Goal: Information Seeking & Learning: Check status

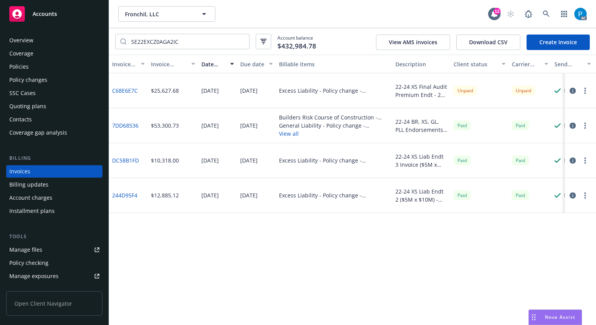
click at [65, 12] on div "Accounts" at bounding box center [54, 14] width 90 height 16
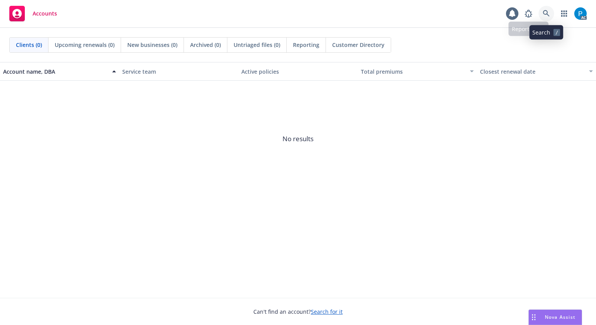
click at [543, 15] on icon at bounding box center [546, 13] width 7 height 7
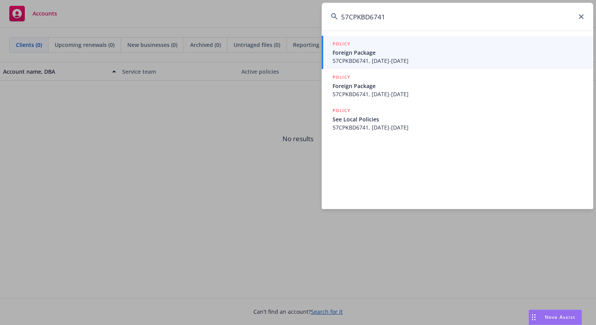
type input "57CPKBD6741"
click at [416, 61] on span "57CPKBD6741, [DATE]-[DATE]" at bounding box center [458, 61] width 251 height 8
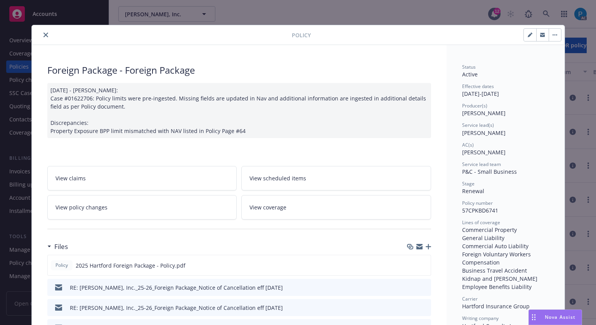
click at [43, 35] on icon "close" at bounding box center [45, 35] width 5 height 5
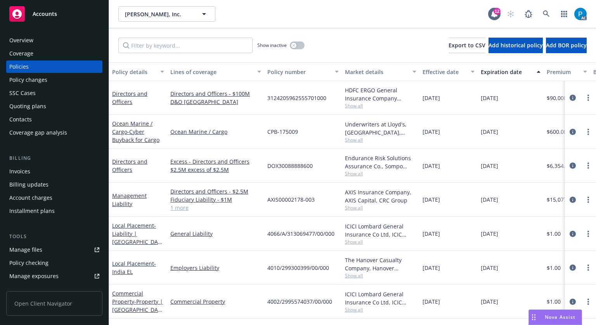
click at [28, 172] on div "Invoices" at bounding box center [19, 171] width 21 height 12
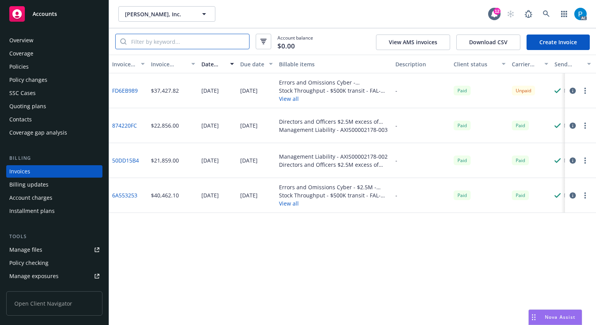
click at [175, 44] on input "search" at bounding box center [188, 41] width 123 height 15
paste input "57CPKBD6741"
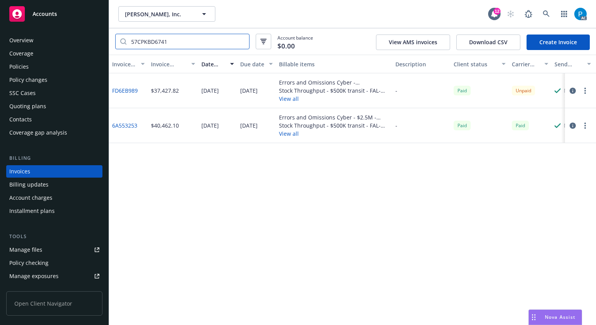
type input "57CPKBD6741"
click at [570, 93] on icon "button" at bounding box center [573, 91] width 6 height 6
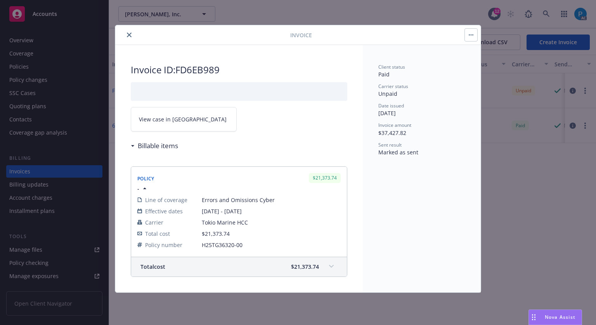
click at [189, 116] on link "View case in [GEOGRAPHIC_DATA]" at bounding box center [184, 119] width 106 height 24
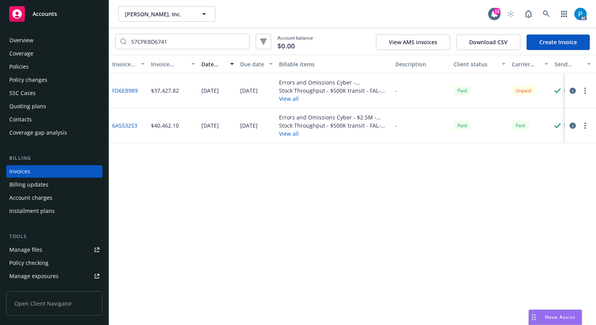
drag, startPoint x: 41, startPoint y: 14, endPoint x: 102, endPoint y: 19, distance: 61.1
click at [41, 14] on span "Accounts" at bounding box center [45, 14] width 24 height 6
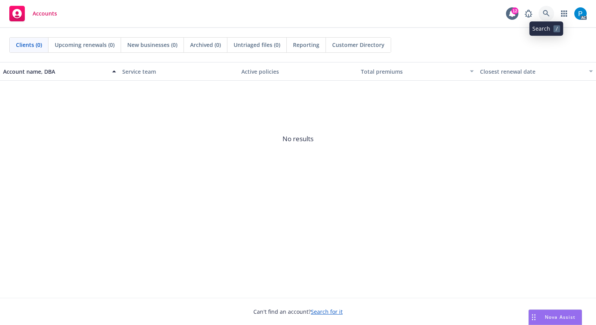
click at [548, 8] on link at bounding box center [547, 14] width 16 height 16
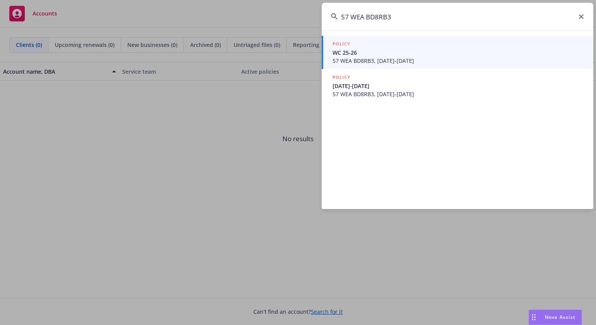
type input "57 WEA BD8RB3"
click at [375, 55] on span "WC 25-26" at bounding box center [458, 53] width 251 height 8
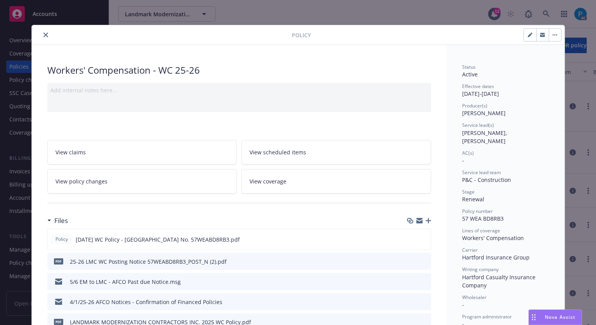
click at [43, 37] on icon "close" at bounding box center [45, 35] width 5 height 5
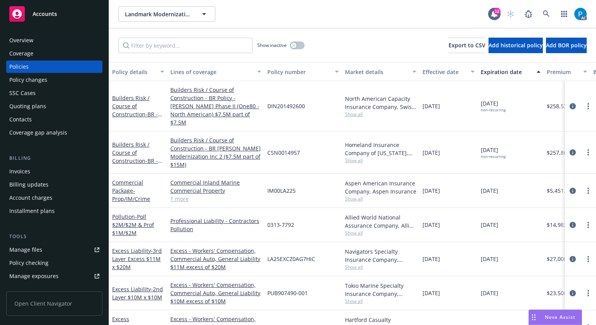
click at [37, 174] on div "Invoices" at bounding box center [54, 171] width 90 height 12
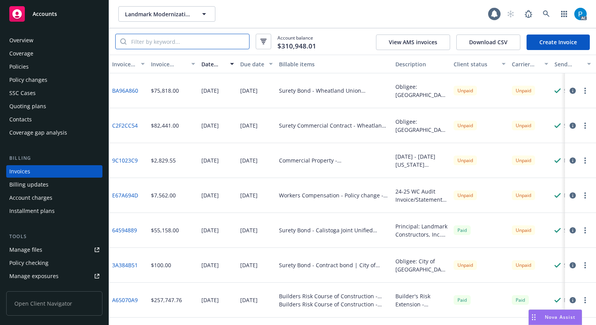
click at [171, 41] on input "search" at bounding box center [188, 41] width 123 height 15
paste input "57 WEA BD8RB3"
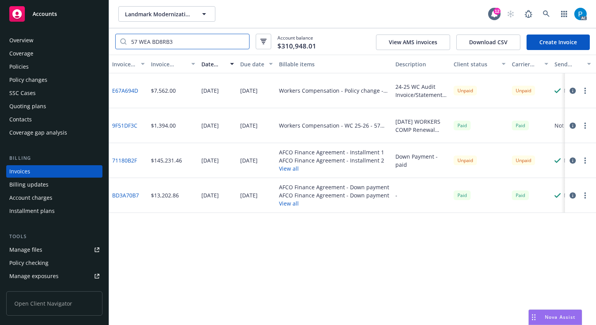
type input "57 WEA BD8RB3"
click at [573, 90] on icon "button" at bounding box center [573, 91] width 6 height 6
click at [49, 15] on span "Accounts" at bounding box center [45, 14] width 24 height 6
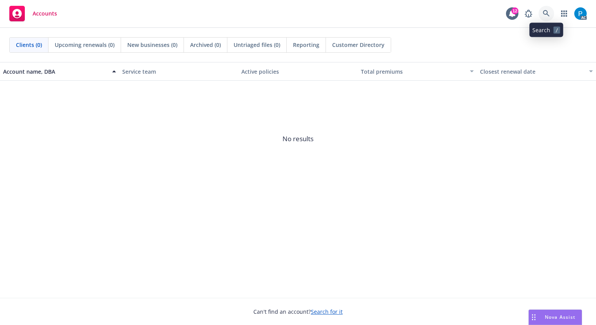
click at [545, 16] on icon at bounding box center [546, 13] width 7 height 7
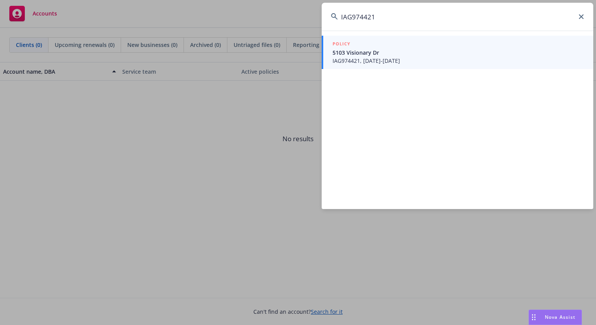
type input "IAG974421"
click at [389, 57] on span "IAG974421, [DATE]-[DATE]" at bounding box center [458, 61] width 251 height 8
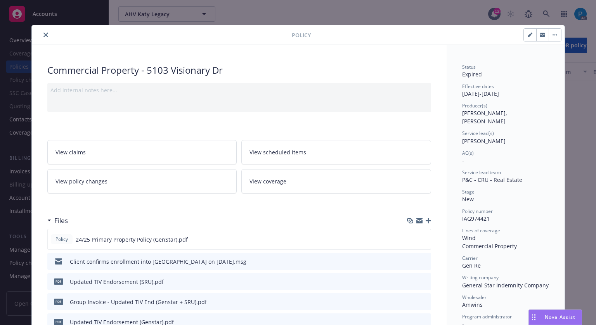
click at [45, 35] on button "close" at bounding box center [45, 34] width 9 height 9
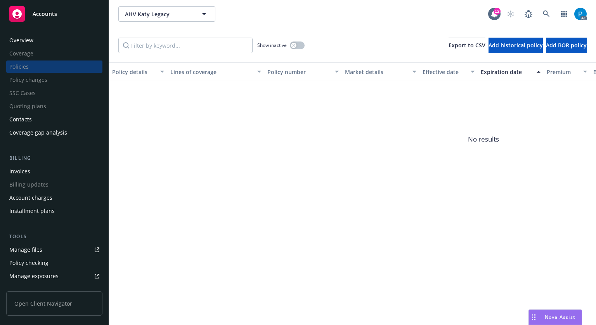
click at [33, 168] on div "Invoices" at bounding box center [54, 171] width 90 height 12
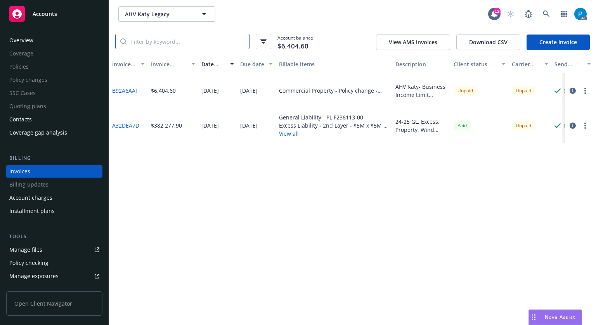
click at [166, 43] on input "search" at bounding box center [188, 41] width 123 height 15
paste input "IAG974421"
type input "IAG974421"
click at [52, 16] on span "Accounts" at bounding box center [45, 14] width 24 height 6
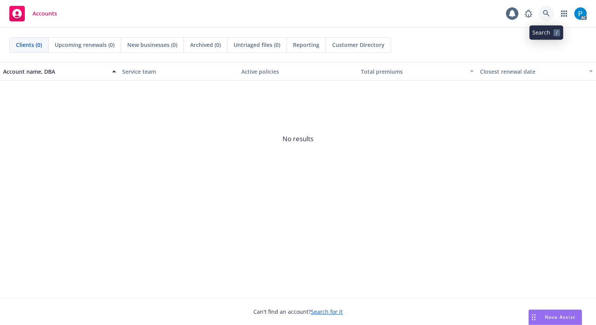
click at [542, 16] on link at bounding box center [547, 14] width 16 height 16
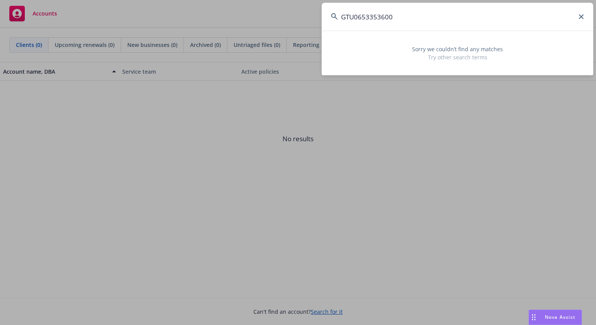
click at [360, 18] on input "GTU0653353600" at bounding box center [458, 17] width 272 height 28
drag, startPoint x: 399, startPoint y: 19, endPoint x: 383, endPoint y: 19, distance: 15.9
click at [383, 19] on input "GTU 6533536 - 00" at bounding box center [458, 17] width 272 height 28
drag, startPoint x: 357, startPoint y: 14, endPoint x: 329, endPoint y: 15, distance: 28.0
click at [329, 15] on input "GTU 6533536" at bounding box center [458, 17] width 272 height 28
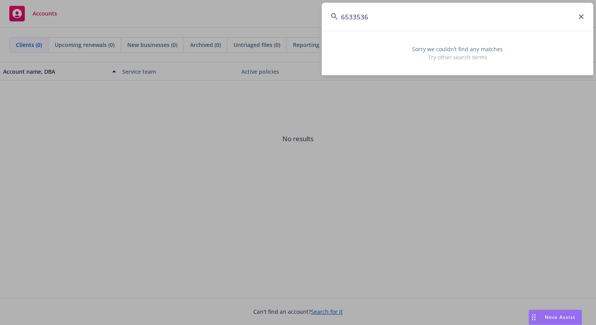
drag, startPoint x: 376, startPoint y: 18, endPoint x: 332, endPoint y: 23, distance: 44.5
click at [332, 23] on input "6533536" at bounding box center [458, 17] width 272 height 28
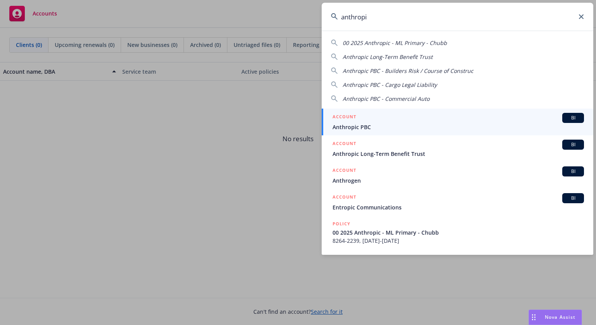
type input "anthropi"
click at [384, 128] on span "Anthropic PBC" at bounding box center [458, 127] width 251 height 8
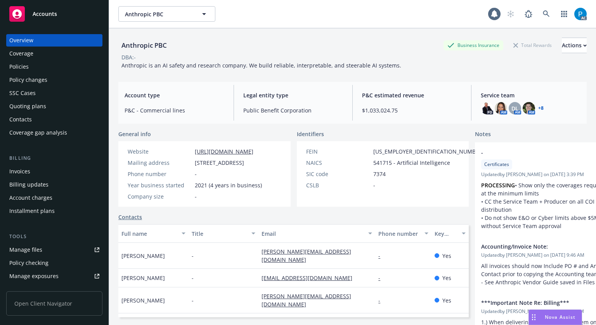
click at [21, 172] on div "Invoices" at bounding box center [19, 171] width 21 height 12
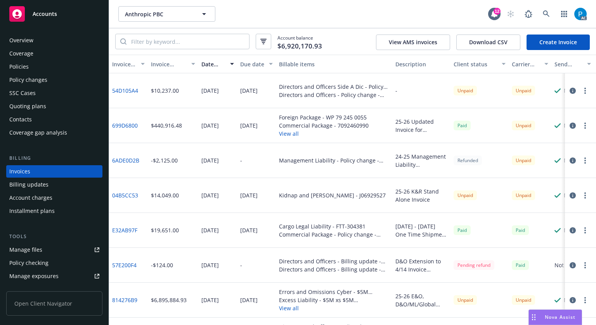
click at [570, 123] on icon "button" at bounding box center [573, 126] width 6 height 6
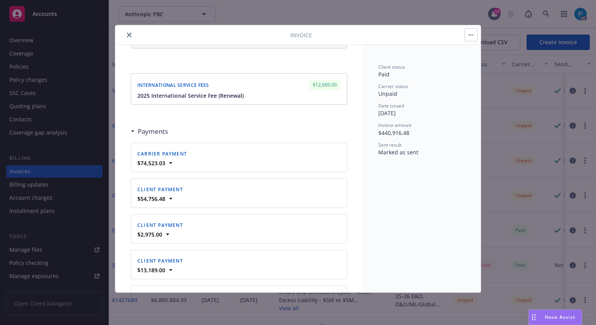
scroll to position [931, 0]
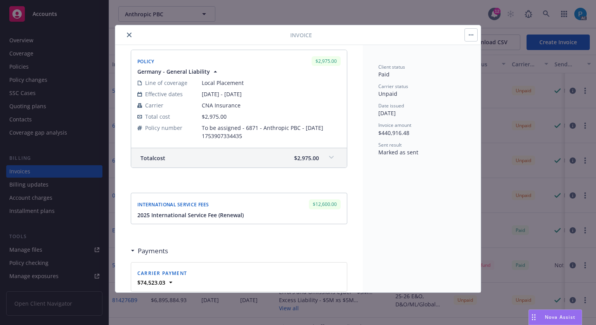
click at [63, 9] on div "Invoice Invoice ID: 699D6800 25-26 Updated Invoice for Commercial Package, Auto…" at bounding box center [298, 162] width 596 height 325
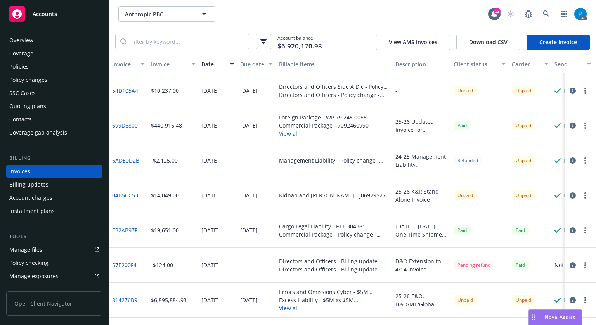
click at [57, 14] on div "Accounts" at bounding box center [54, 14] width 90 height 16
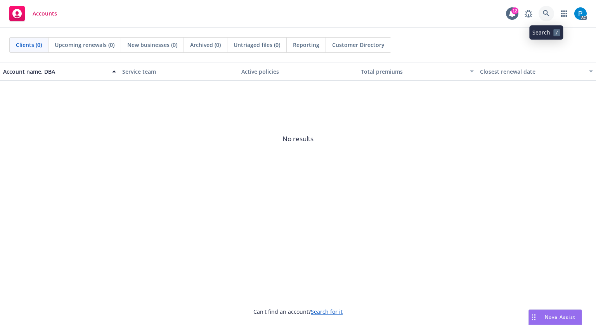
click at [546, 14] on icon at bounding box center [546, 13] width 7 height 7
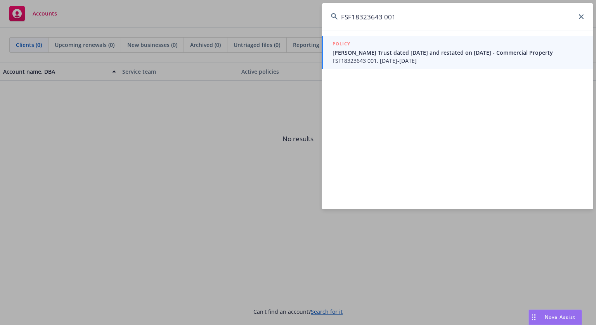
type input "FSF18323643 001"
click at [466, 52] on span "[PERSON_NAME] Trust dated [DATE] and restated on [DATE] - Commercial Property" at bounding box center [458, 53] width 251 height 8
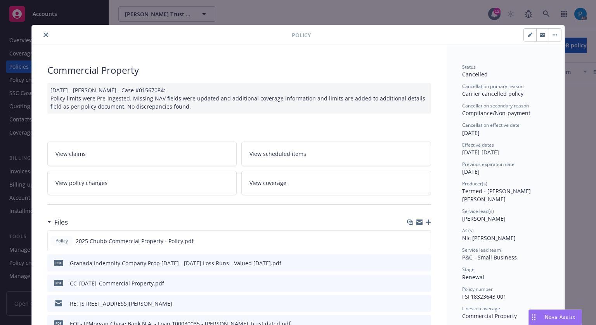
click at [44, 35] on icon "close" at bounding box center [45, 35] width 5 height 5
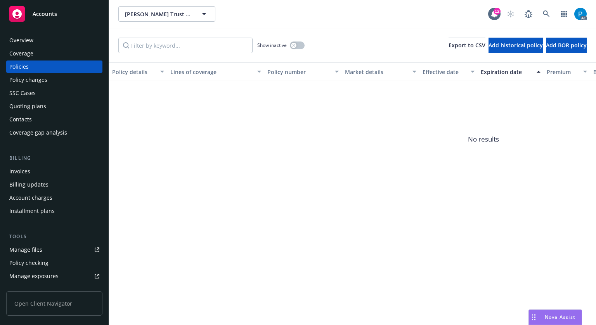
click at [33, 167] on div "Invoices" at bounding box center [54, 171] width 90 height 12
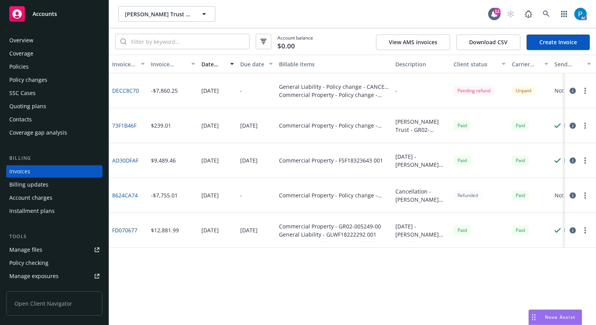
click at [572, 93] on icon "button" at bounding box center [573, 91] width 6 height 6
drag, startPoint x: 78, startPoint y: 12, endPoint x: 82, endPoint y: 15, distance: 5.4
click at [78, 12] on div "Accounts" at bounding box center [54, 14] width 90 height 16
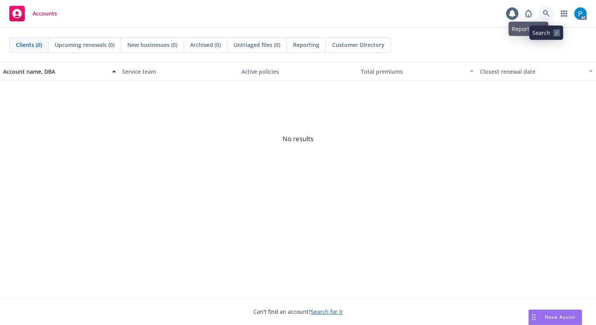
click at [545, 12] on icon at bounding box center [546, 13] width 7 height 7
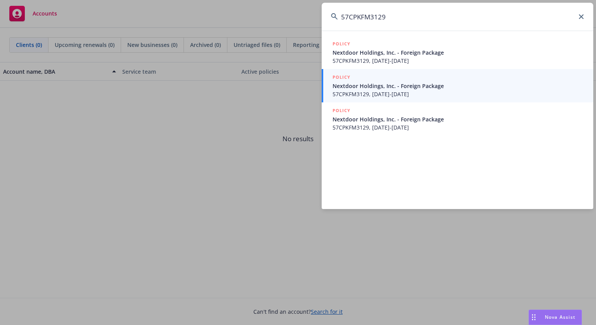
type input "57CPKFM3129"
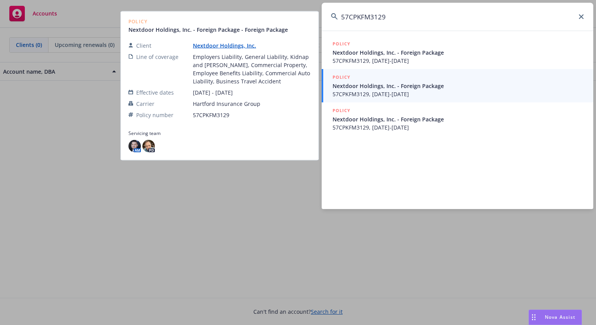
click at [409, 88] on span "Nextdoor Holdings, Inc. - Foreign Package" at bounding box center [458, 86] width 251 height 8
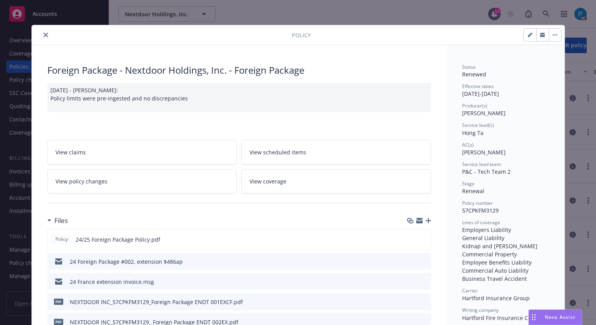
click at [44, 34] on icon "close" at bounding box center [45, 35] width 5 height 5
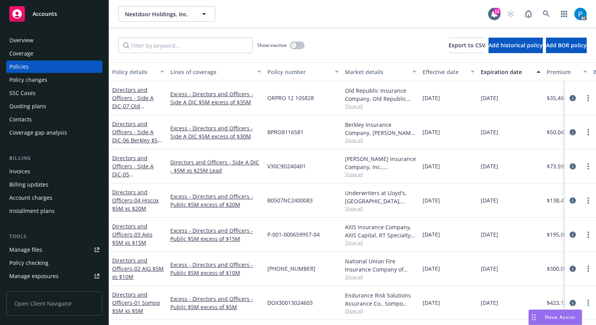
click at [24, 170] on div "Invoices" at bounding box center [19, 171] width 21 height 12
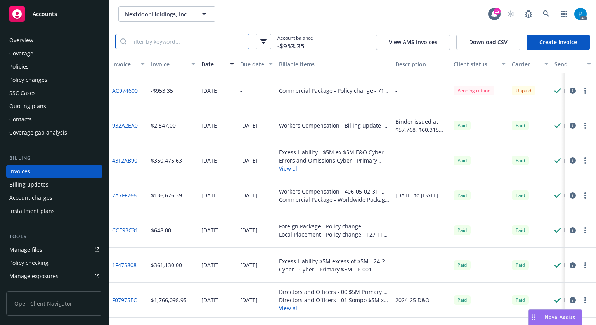
click at [177, 42] on input "search" at bounding box center [188, 41] width 123 height 15
paste input "57CPKFM3129"
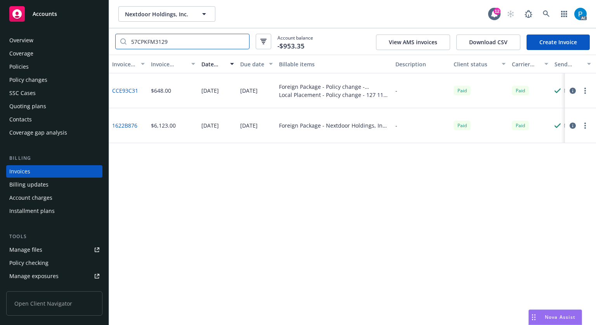
type input "57CPKFM3129"
